Goal: Transaction & Acquisition: Purchase product/service

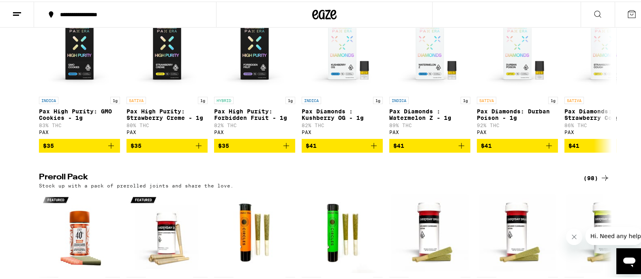
scroll to position [1874, 0]
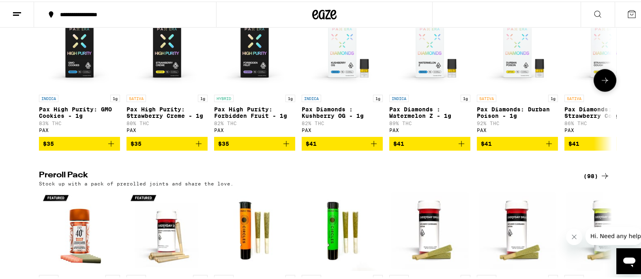
click at [604, 83] on icon at bounding box center [605, 79] width 10 height 10
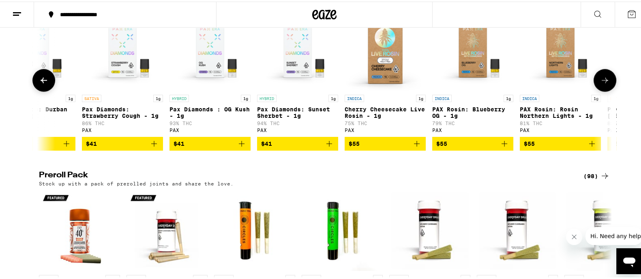
click at [604, 83] on icon at bounding box center [605, 79] width 10 height 10
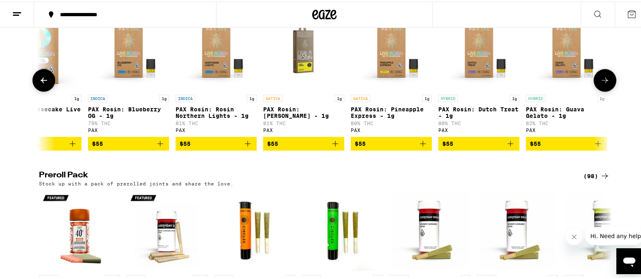
scroll to position [0, 829]
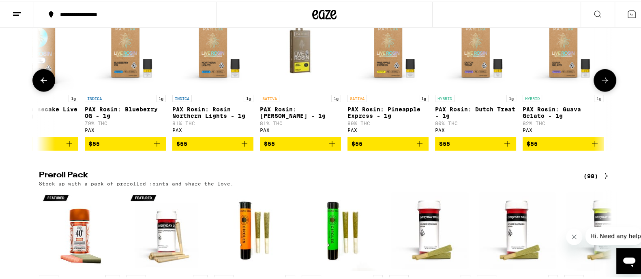
click at [604, 90] on div at bounding box center [604, 78] width 23 height 23
